Goal: Task Accomplishment & Management: Manage account settings

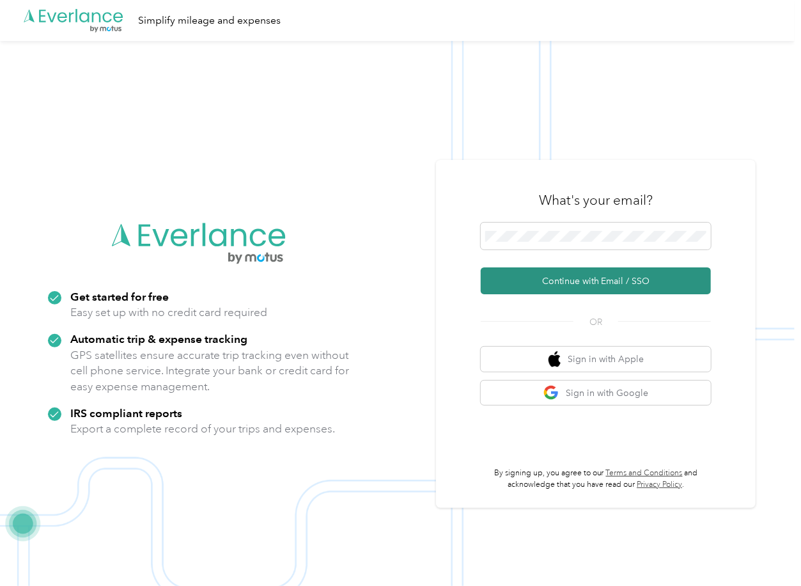
click at [519, 272] on button "Continue with Email / SSO" at bounding box center [596, 280] width 230 height 27
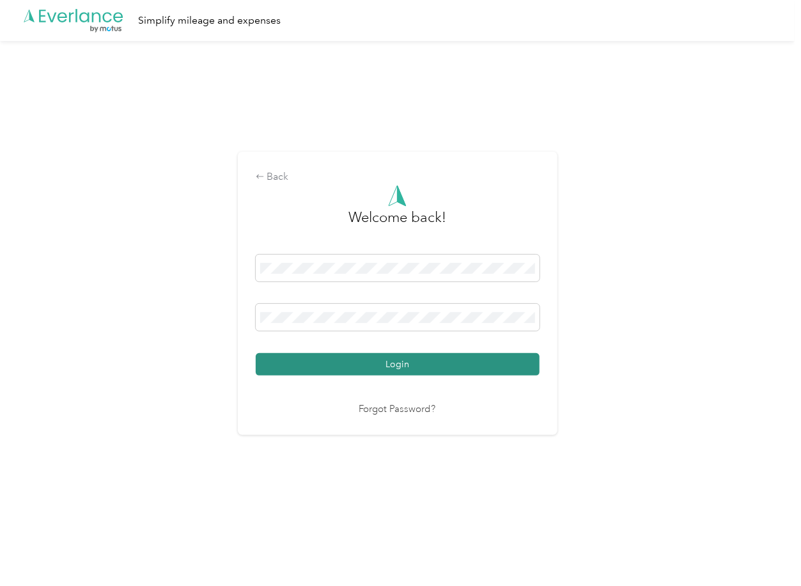
click at [307, 359] on button "Login" at bounding box center [398, 364] width 284 height 22
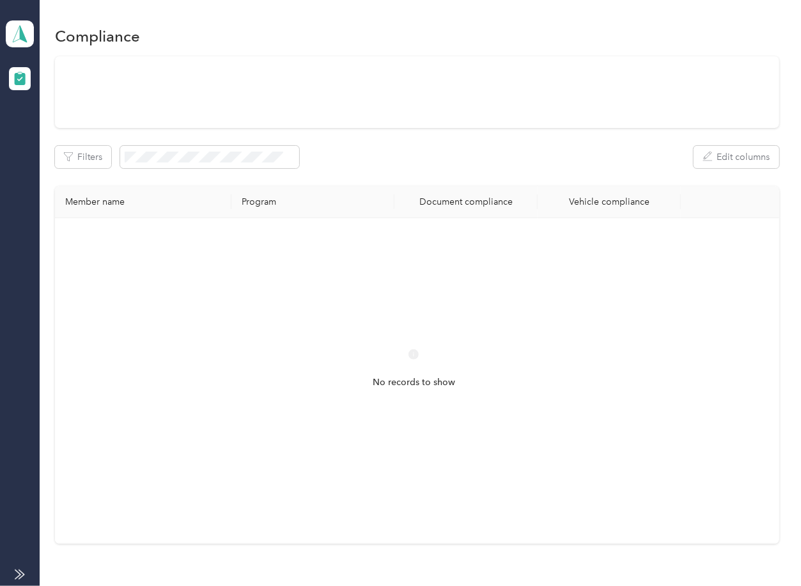
click at [456, 175] on div "Filters Edit columns Member name Program Document compliance Vehicle compliance…" at bounding box center [417, 299] width 724 height 487
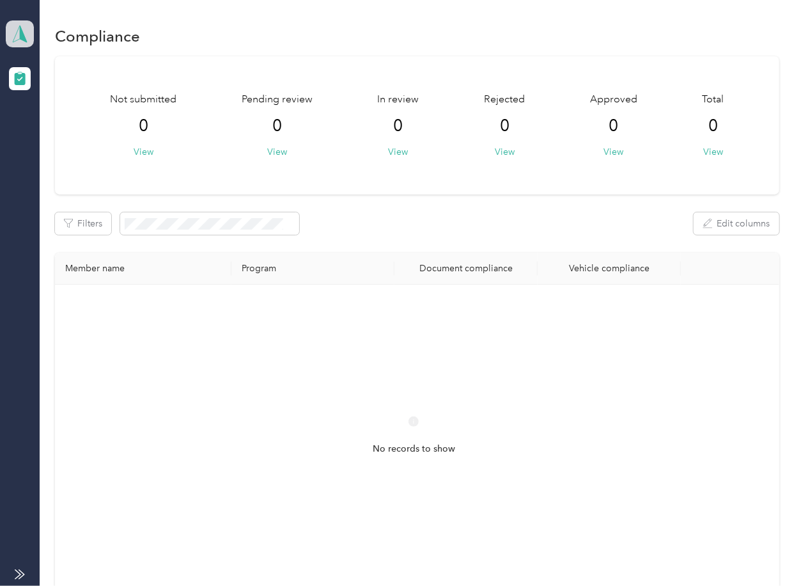
click at [14, 31] on icon at bounding box center [19, 34] width 19 height 18
click at [56, 131] on div "Log out" at bounding box center [41, 131] width 49 height 13
